Goal: Check status: Check status

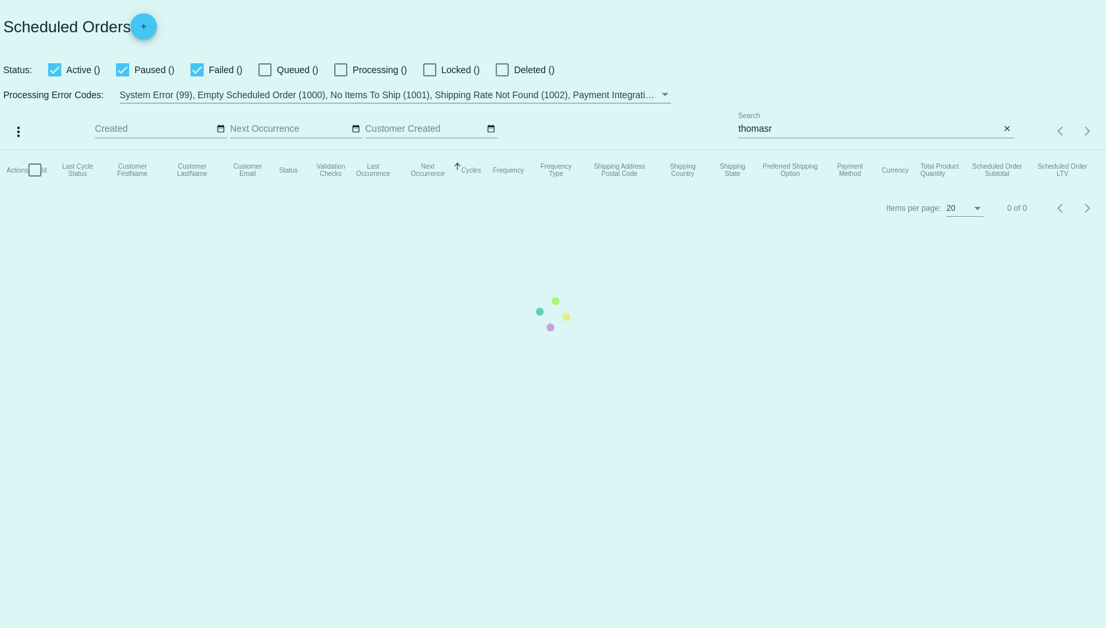
click at [812, 150] on mat-table "Actions Id Last Cycle Status Customer FirstName Customer LastName Customer Emai…" at bounding box center [553, 170] width 1106 height 40
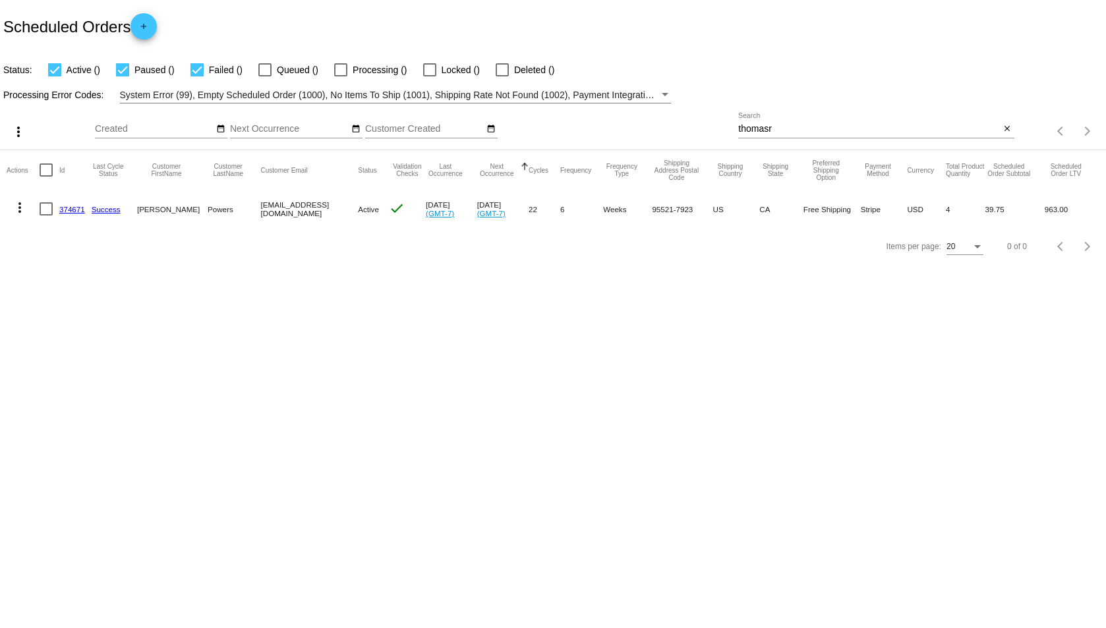
click at [791, 130] on input "thomasr" at bounding box center [869, 129] width 262 height 11
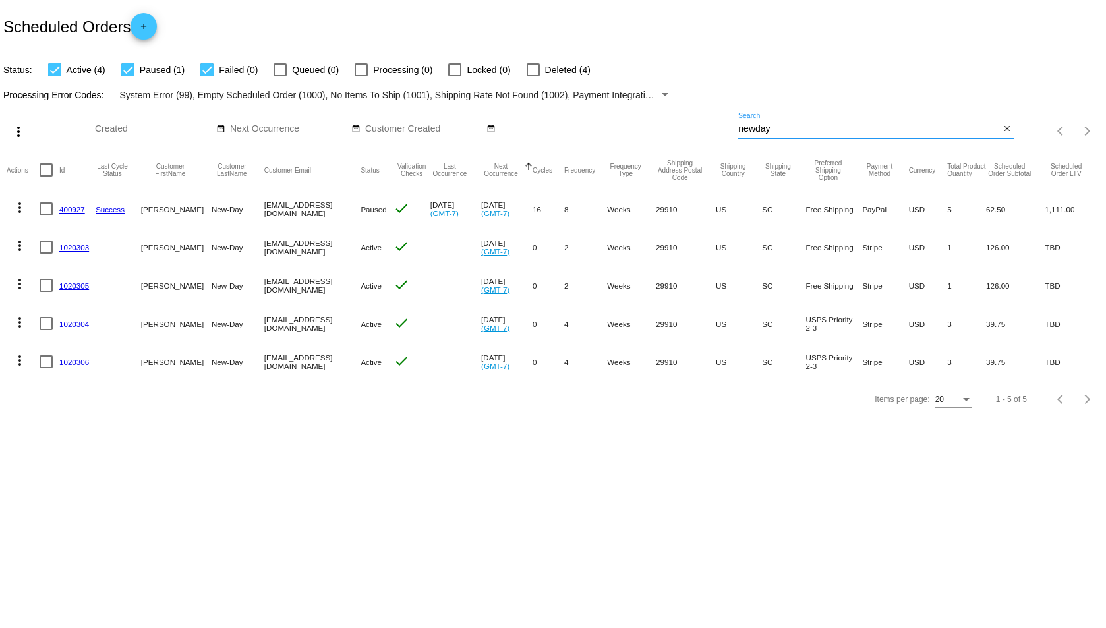
type input "newday"
click at [74, 246] on link "1020303" at bounding box center [74, 247] width 30 height 9
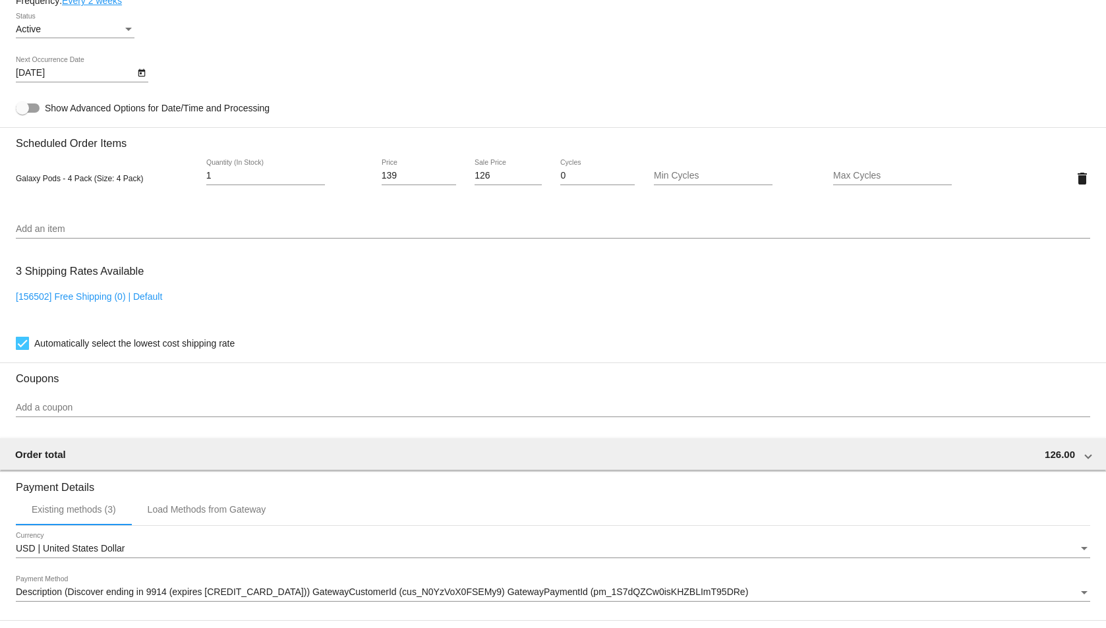
scroll to position [543, 0]
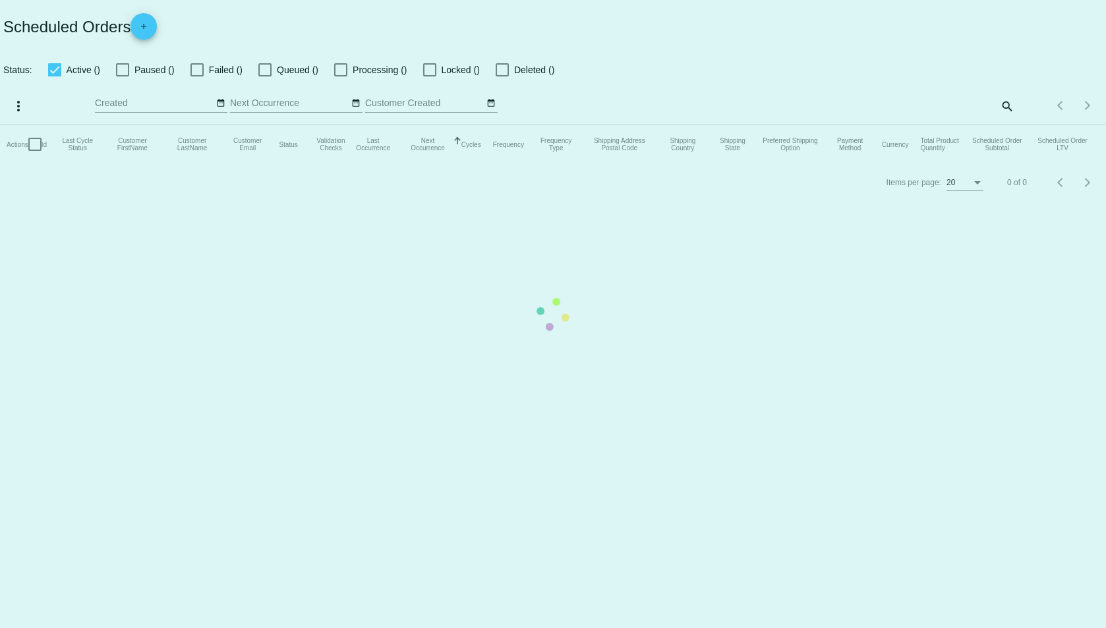
checkbox input "true"
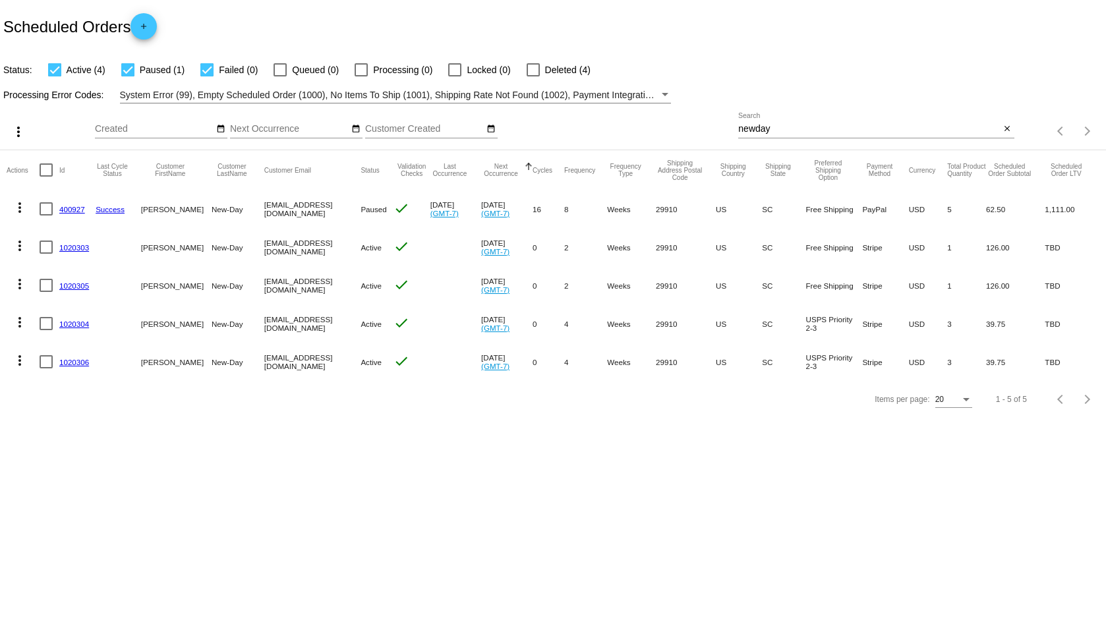
click at [72, 210] on link "400927" at bounding box center [72, 209] width 26 height 9
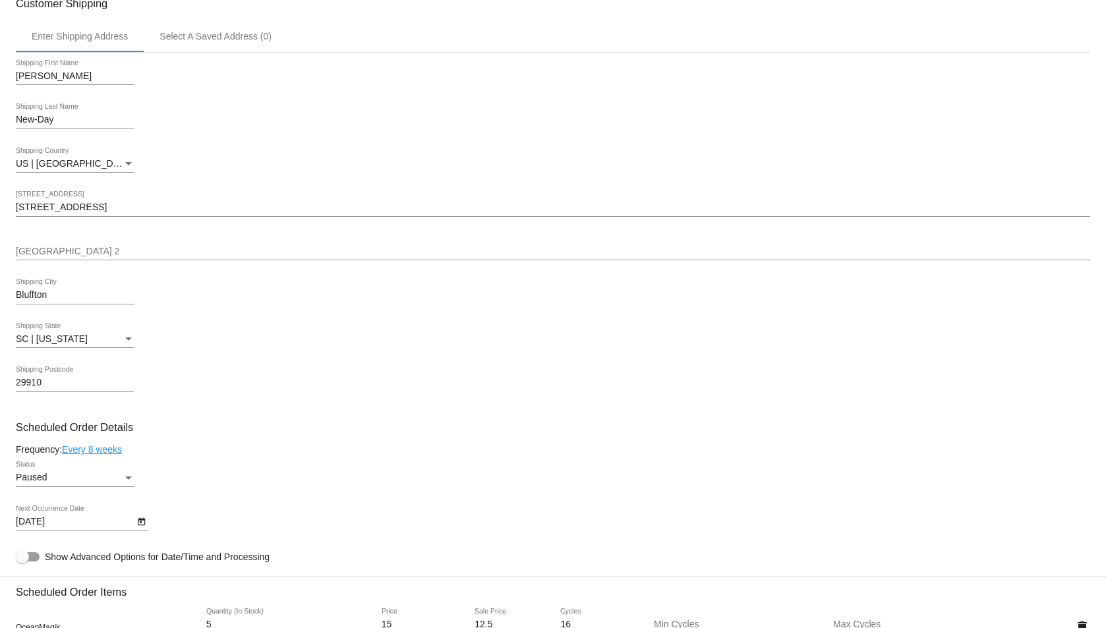
scroll to position [461, 0]
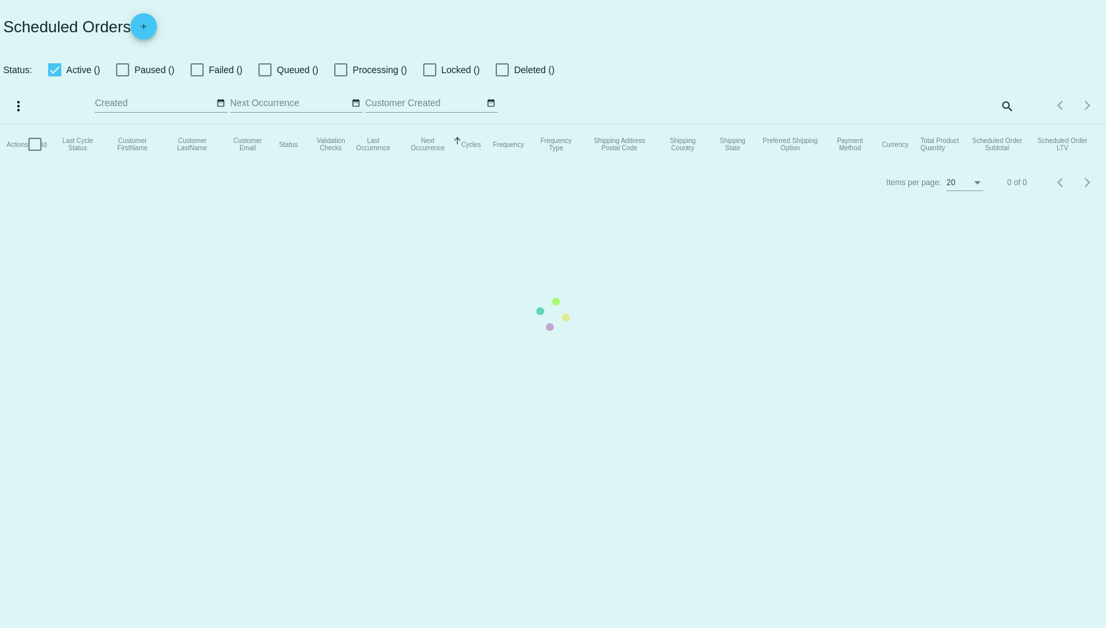
checkbox input "true"
